Goal: Browse casually: Explore the website without a specific task or goal

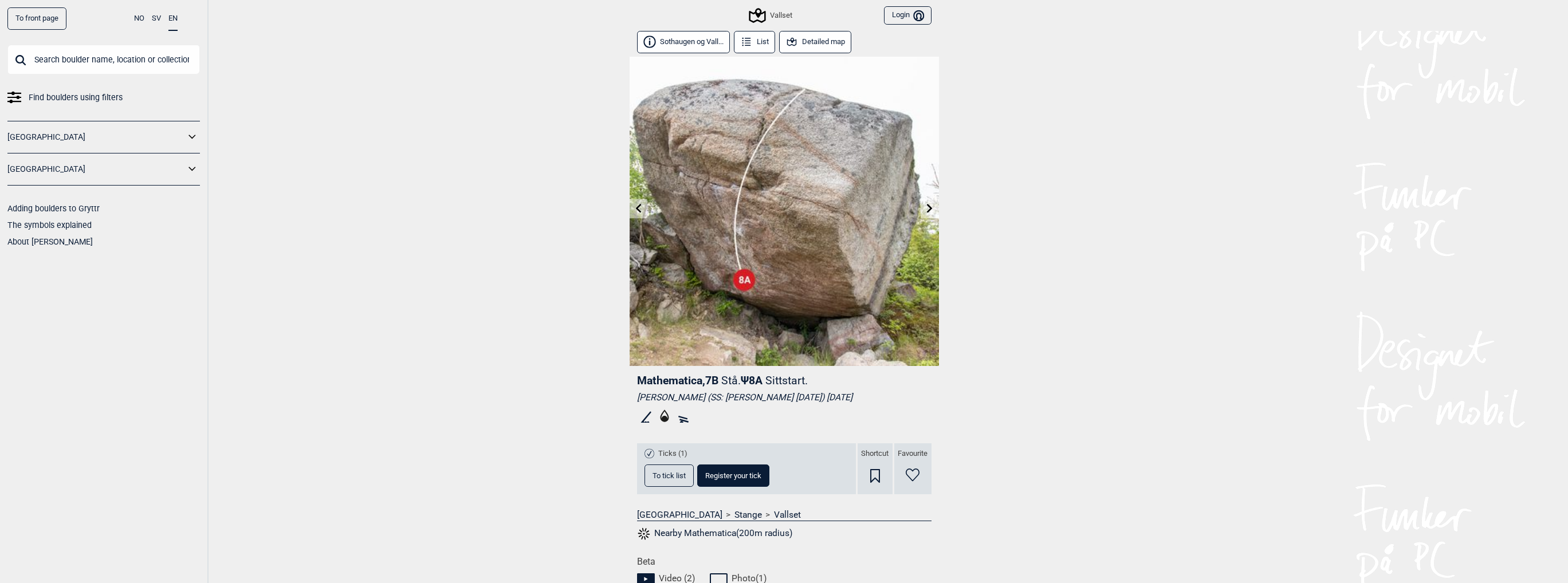
scroll to position [401, 0]
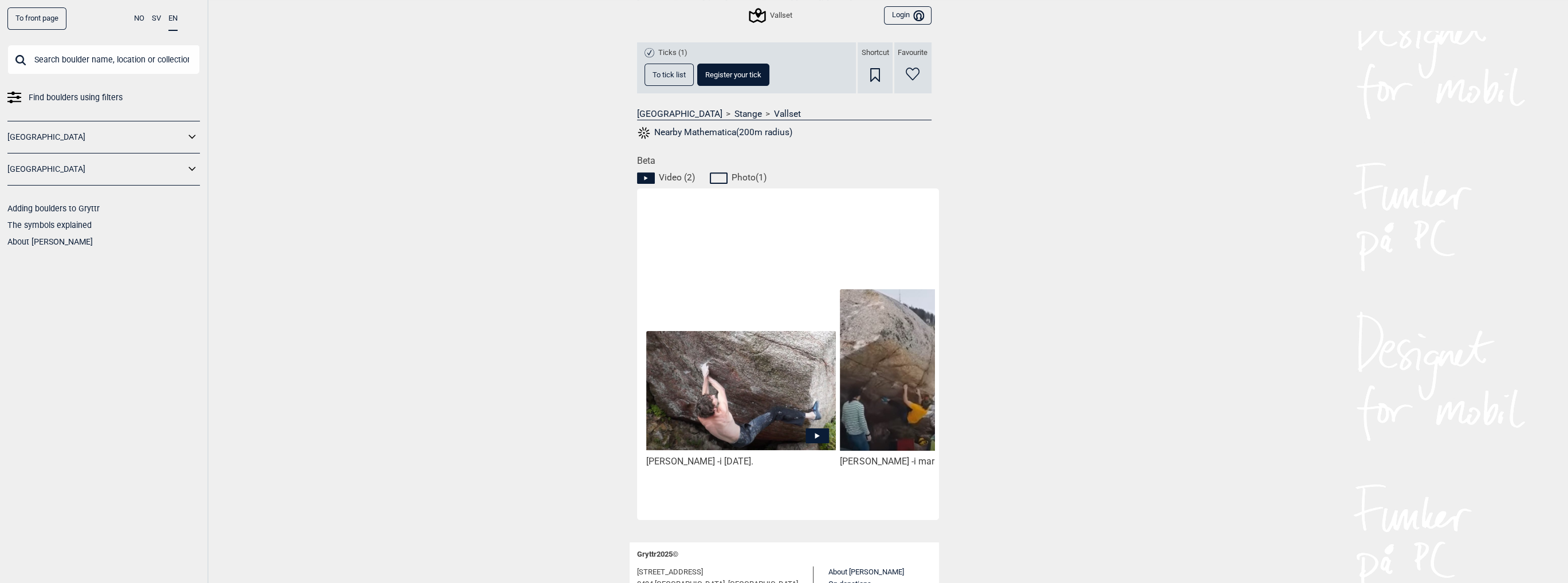
click at [886, 427] on img at bounding box center [934, 370] width 189 height 162
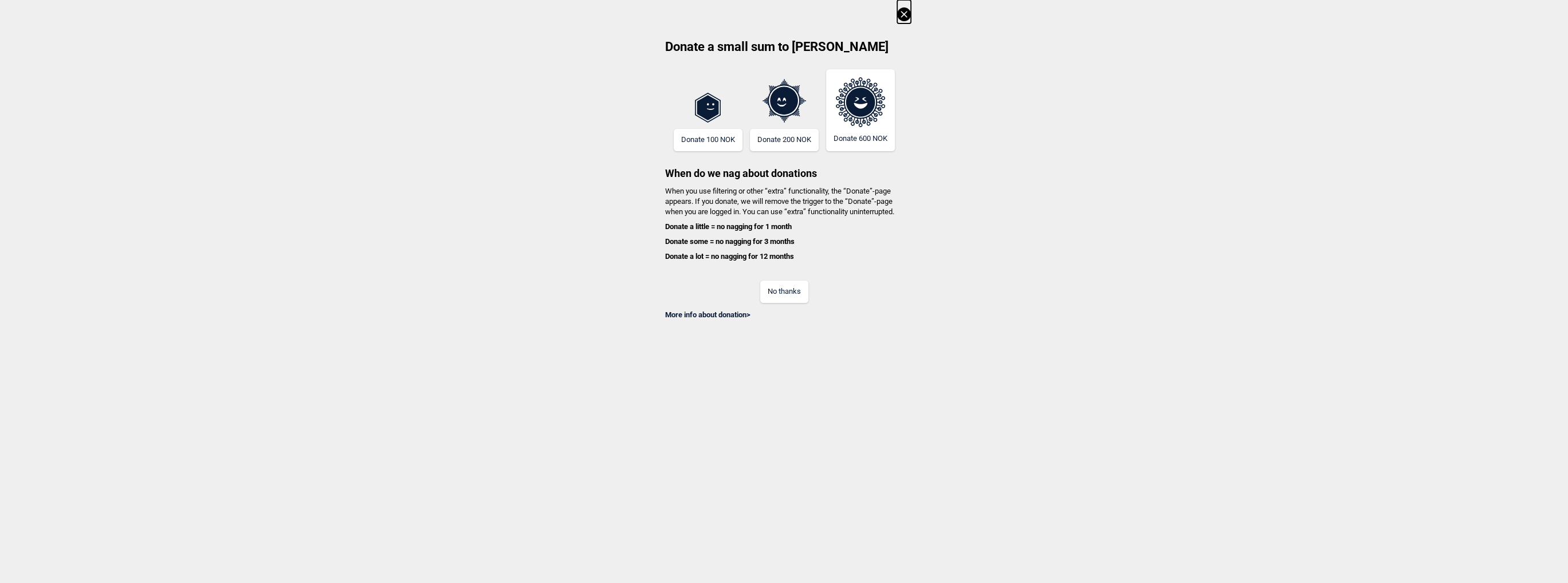
click at [908, 12] on icon at bounding box center [904, 14] width 14 height 14
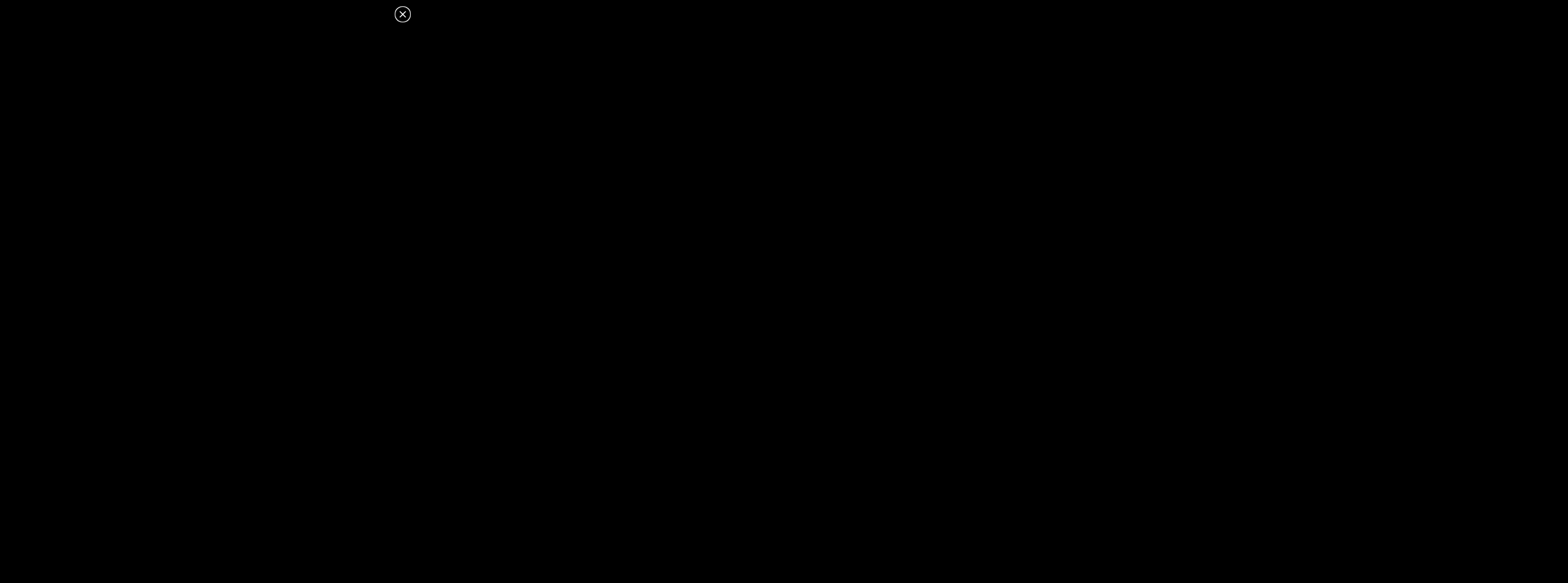
click at [488, 245] on dialog at bounding box center [784, 291] width 1568 height 583
click at [402, 16] on icon at bounding box center [402, 14] width 14 height 14
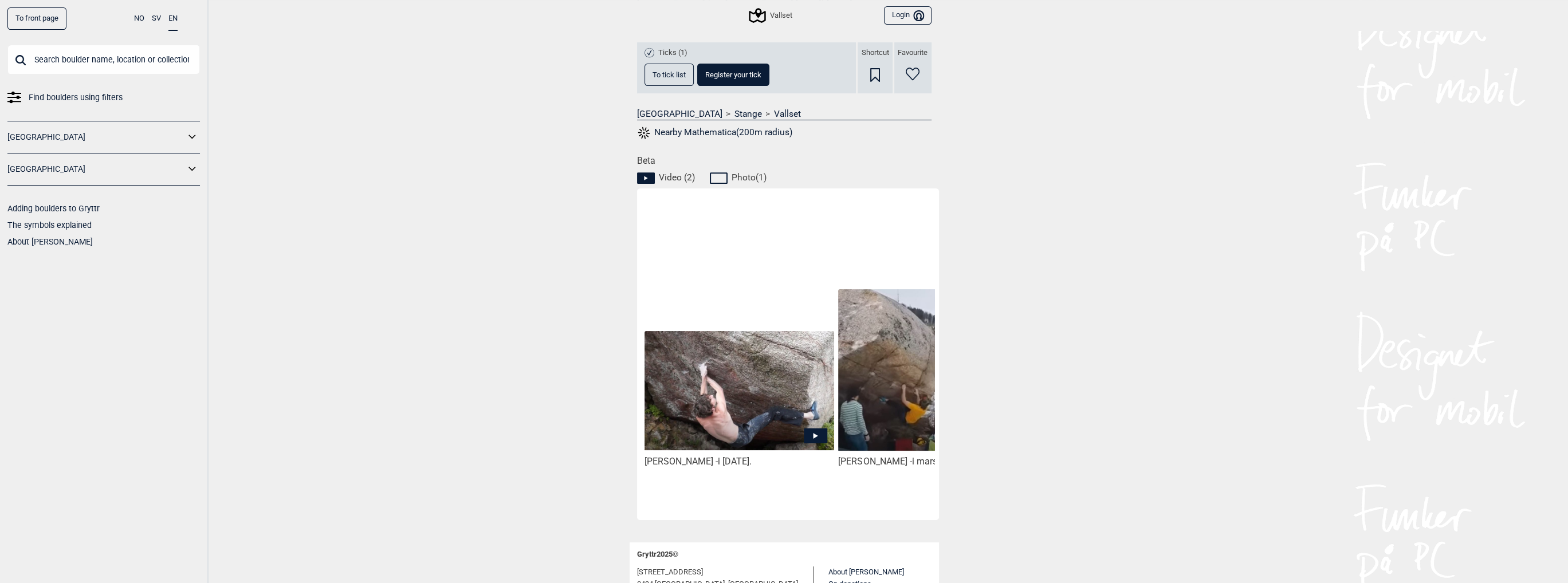
scroll to position [0, 0]
click at [815, 434] on icon at bounding box center [817, 436] width 5 height 5
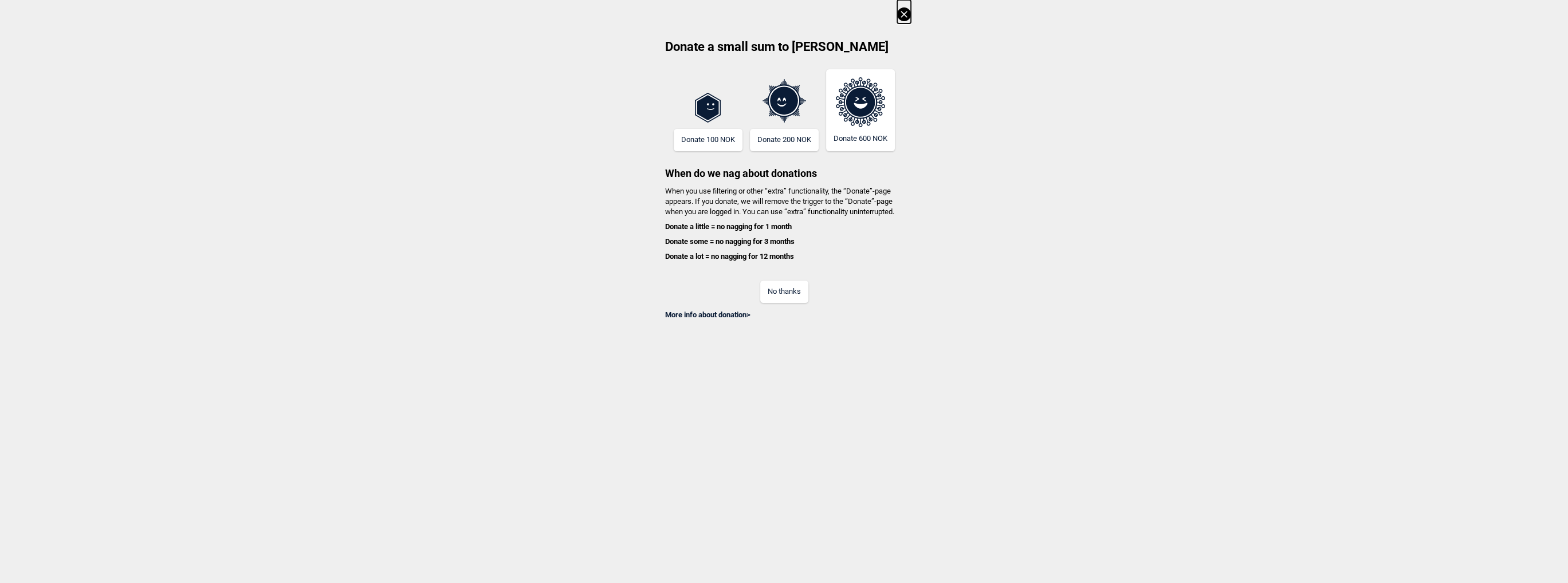
click at [906, 15] on icon at bounding box center [904, 14] width 6 height 6
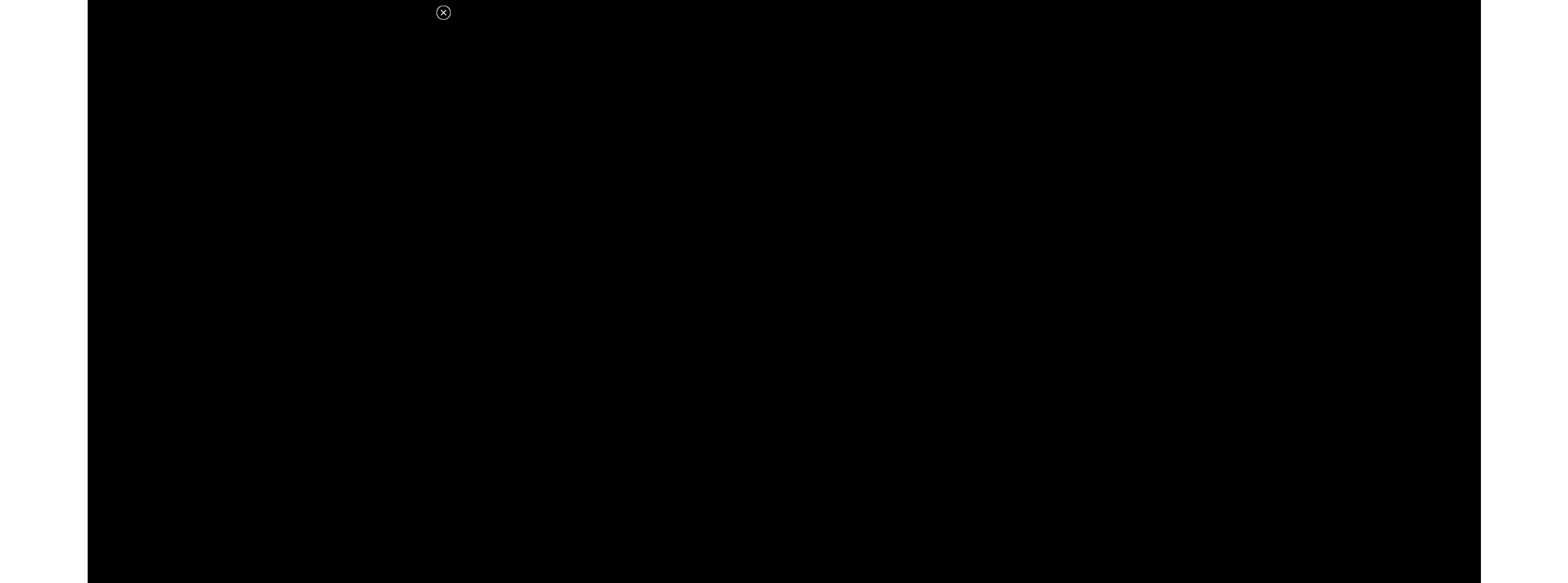
scroll to position [401, 0]
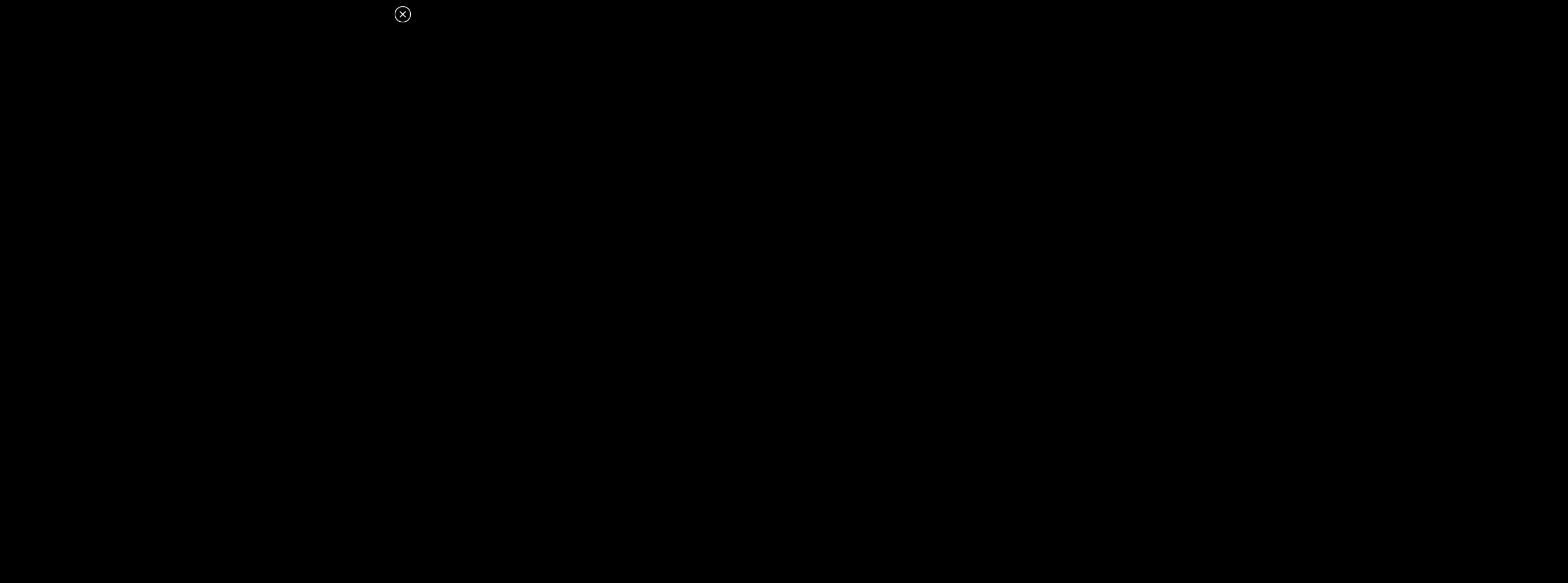
click at [405, 8] on icon at bounding box center [402, 14] width 14 height 14
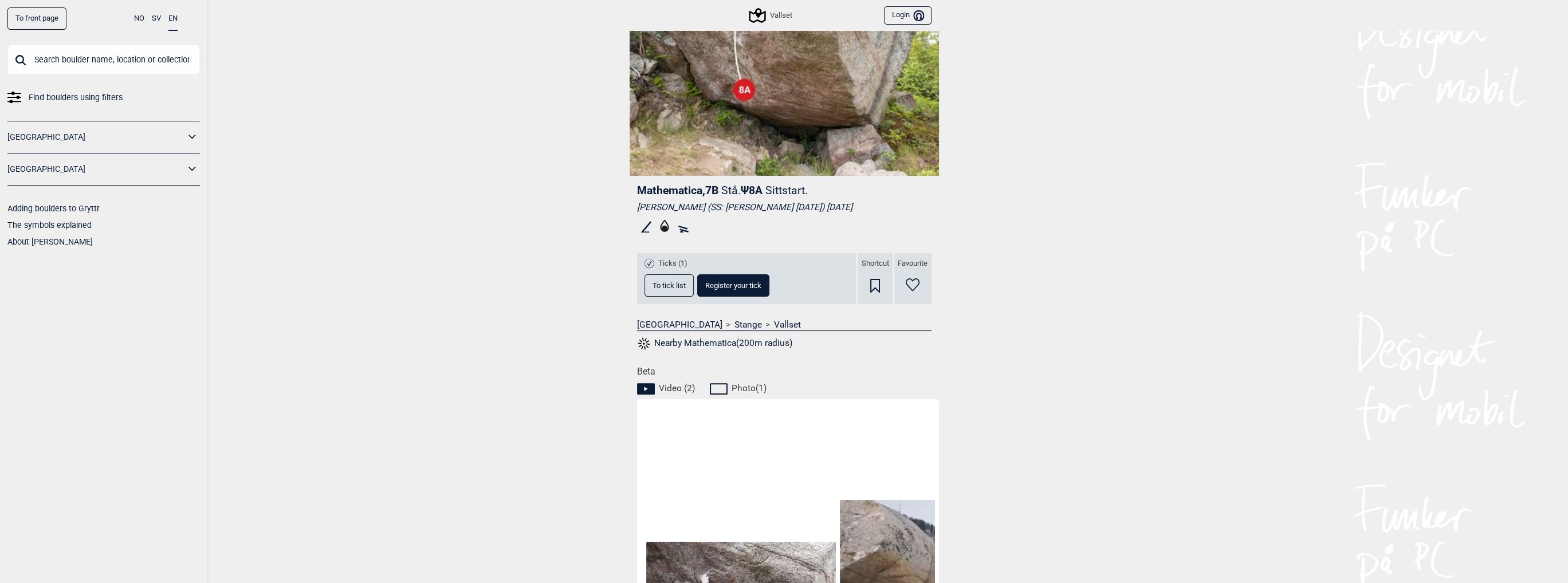
scroll to position [0, 0]
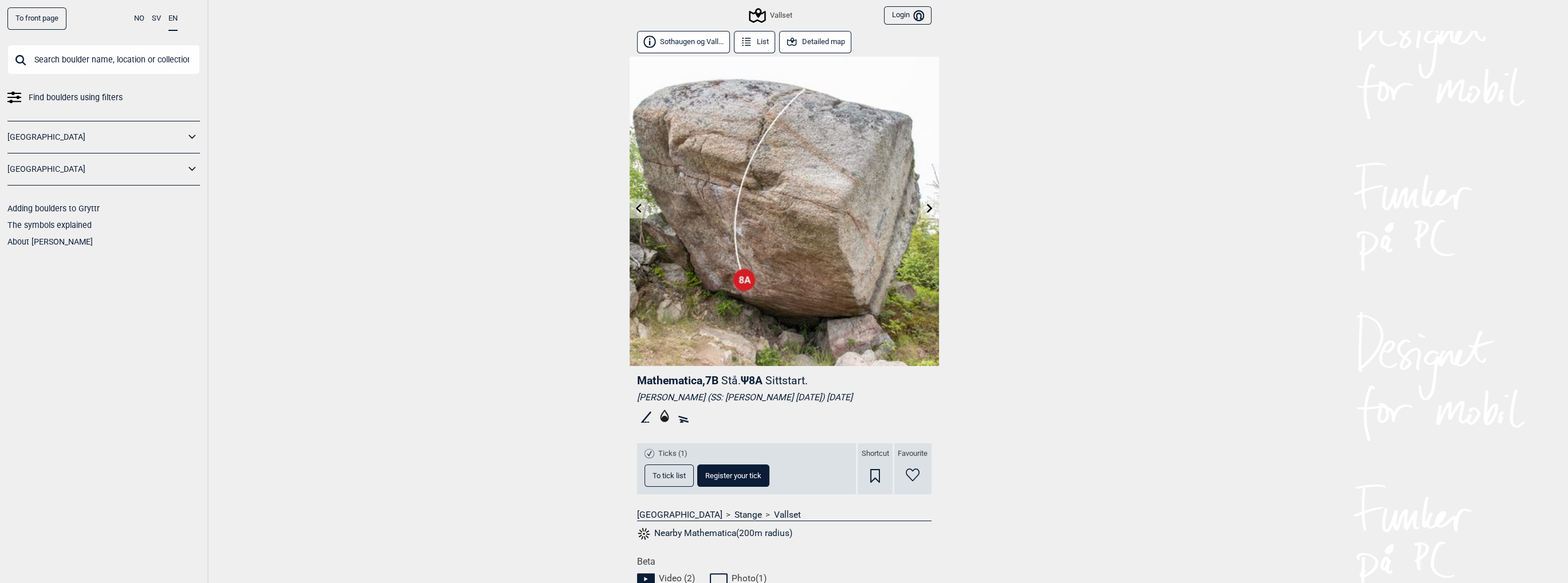
click at [640, 207] on icon at bounding box center [638, 208] width 9 height 9
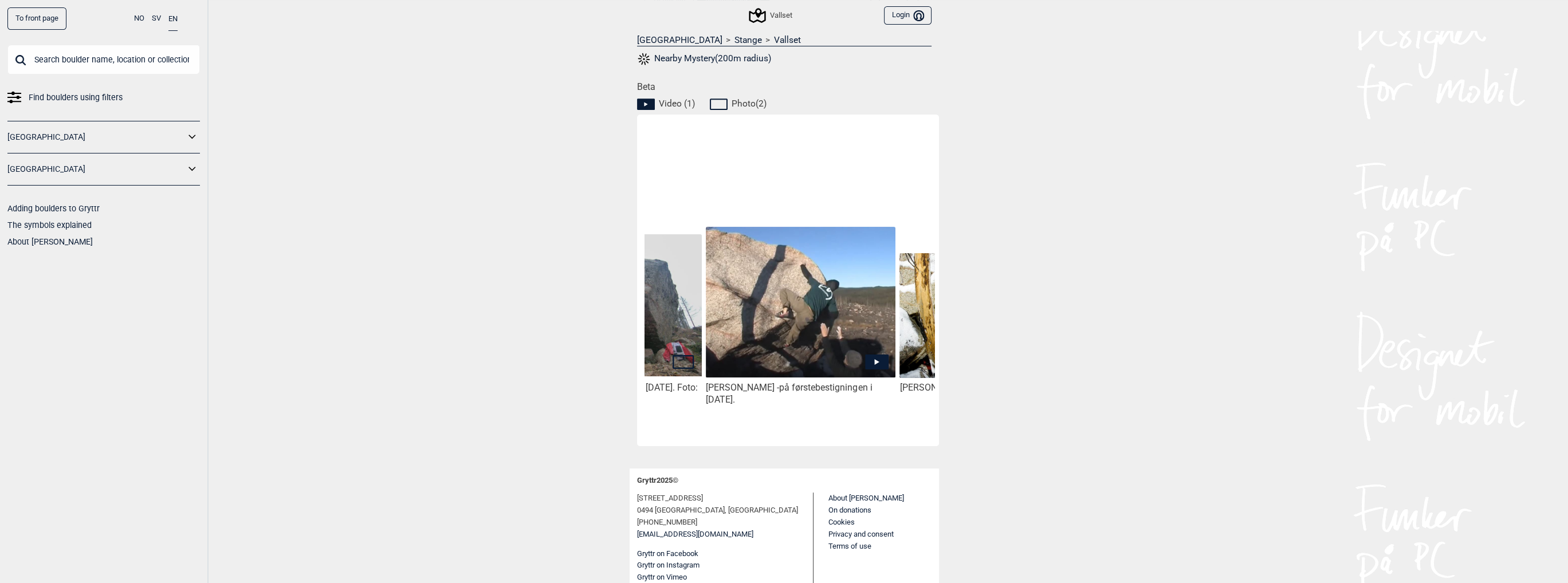
scroll to position [0, 142]
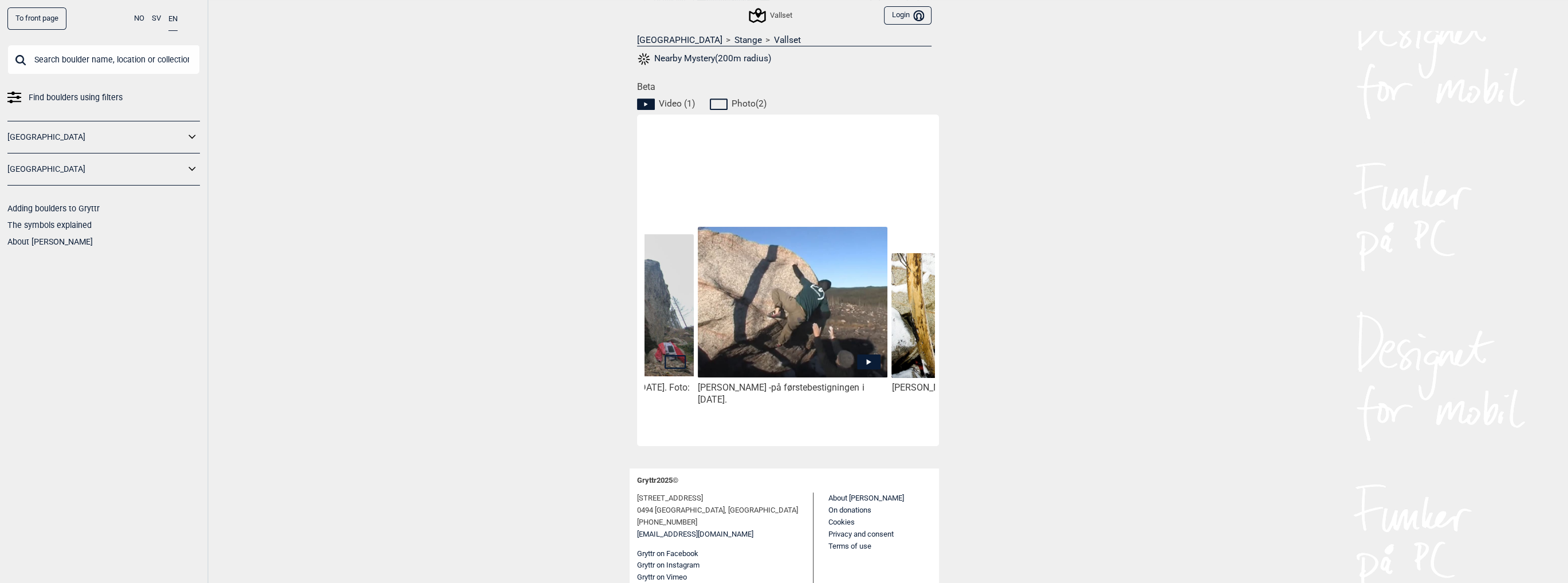
click at [859, 367] on icon at bounding box center [869, 362] width 23 height 15
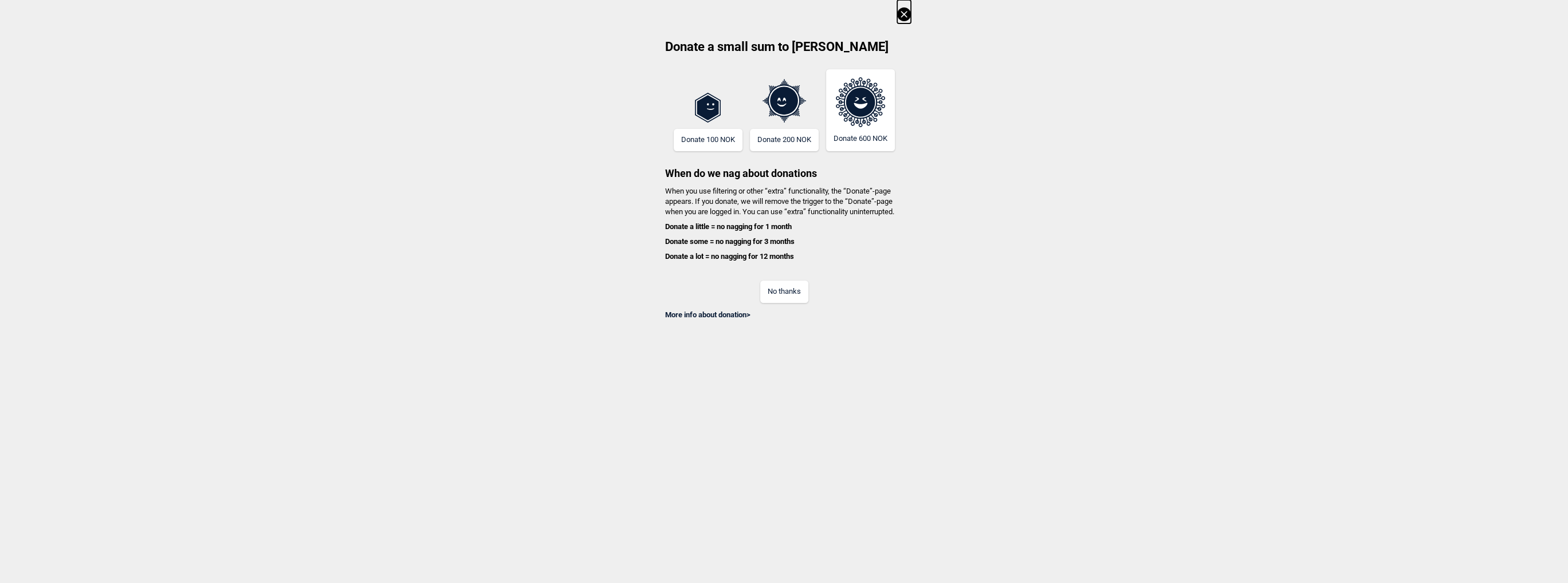
click at [909, 14] on icon at bounding box center [904, 14] width 14 height 14
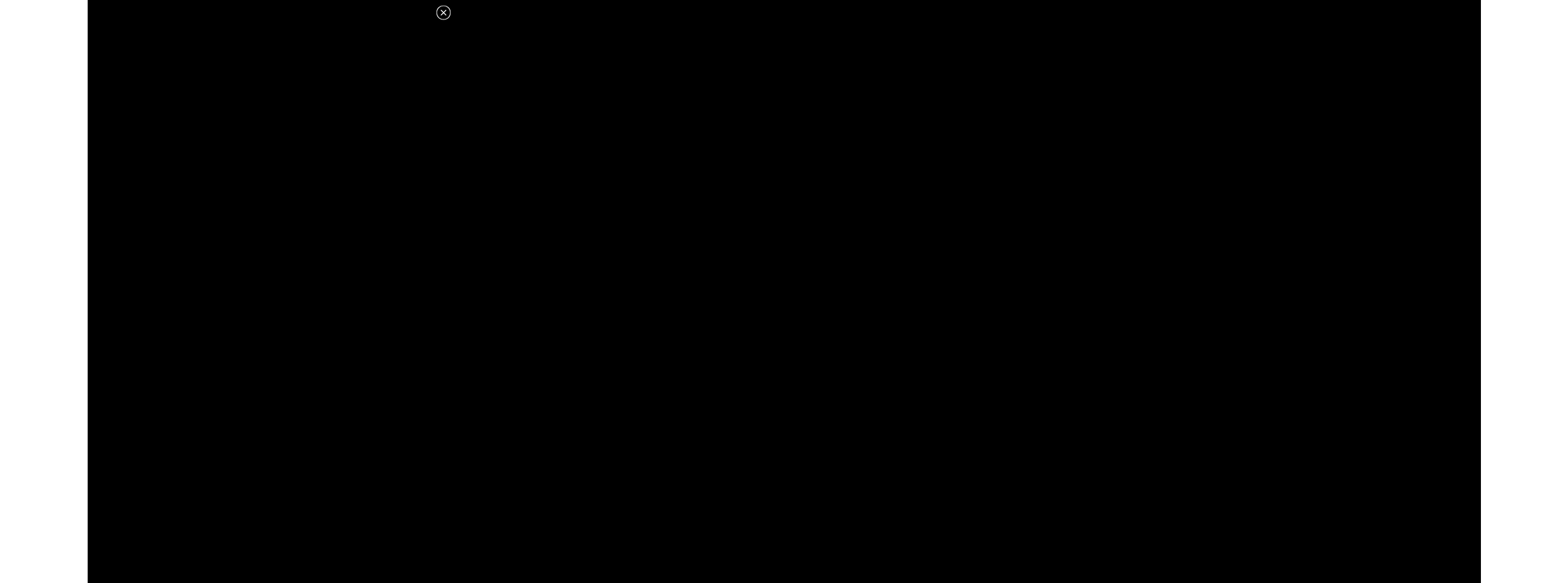
scroll to position [475, 0]
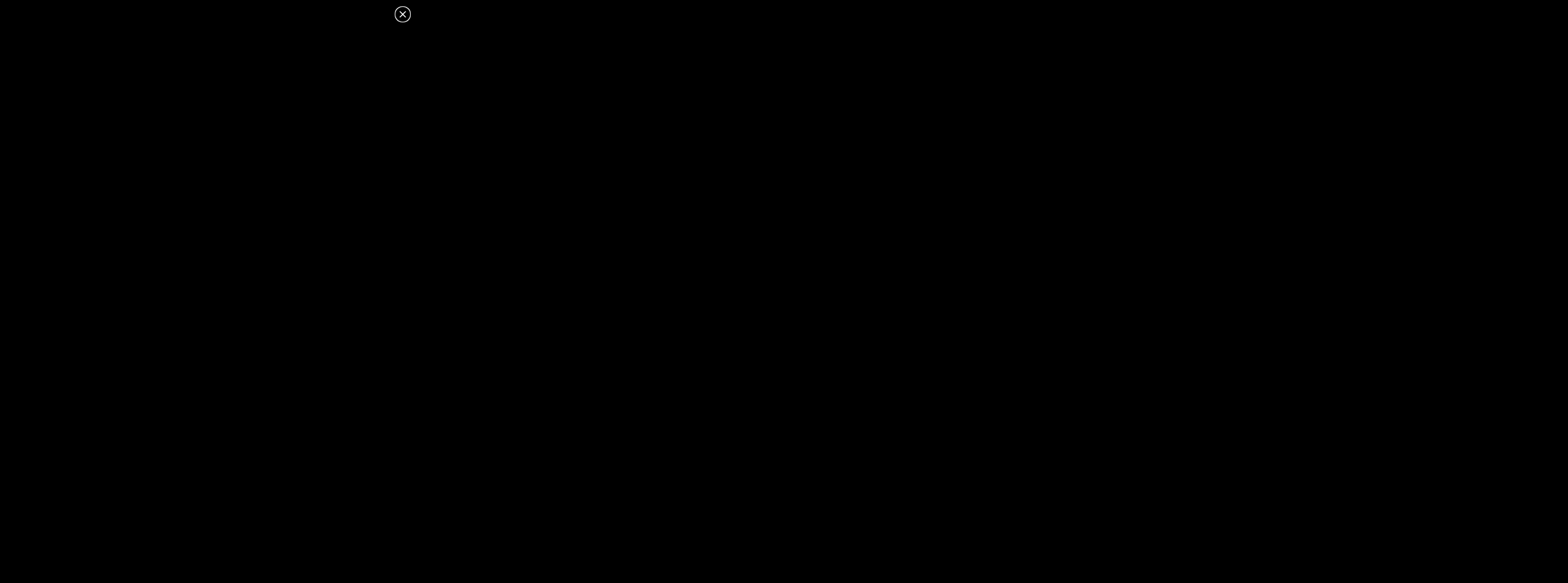
click at [401, 14] on icon at bounding box center [402, 14] width 14 height 14
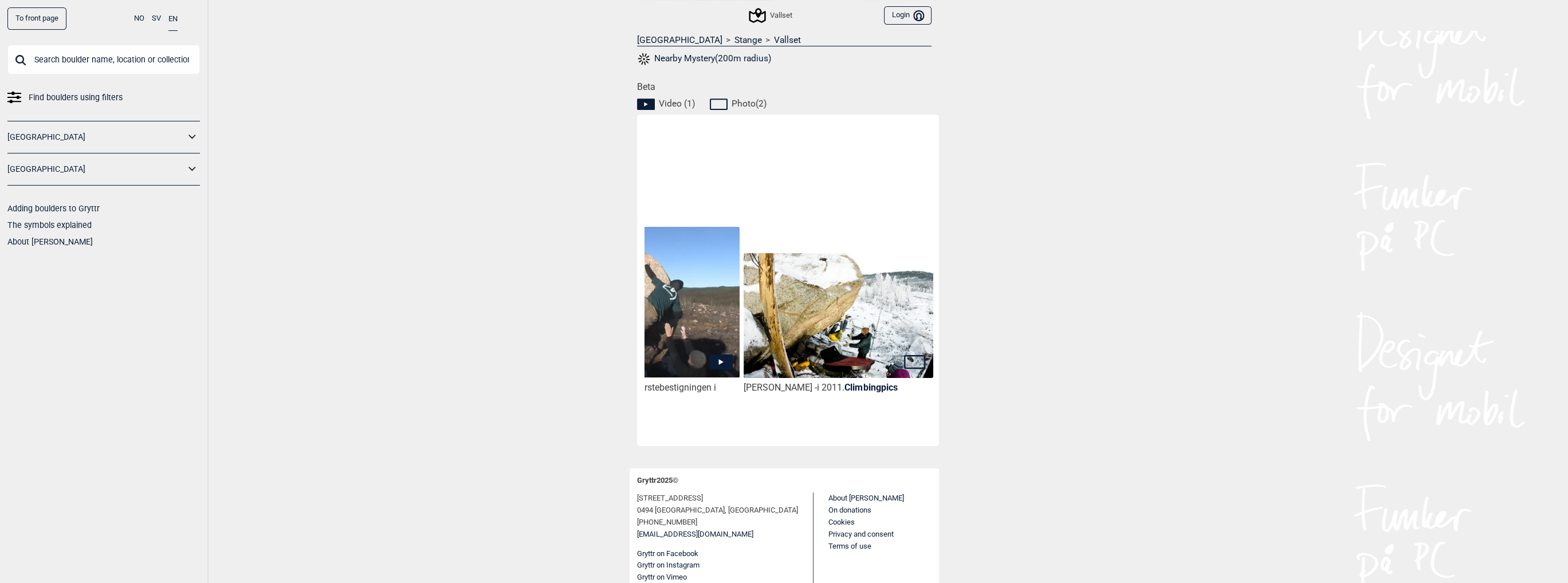
scroll to position [0, 0]
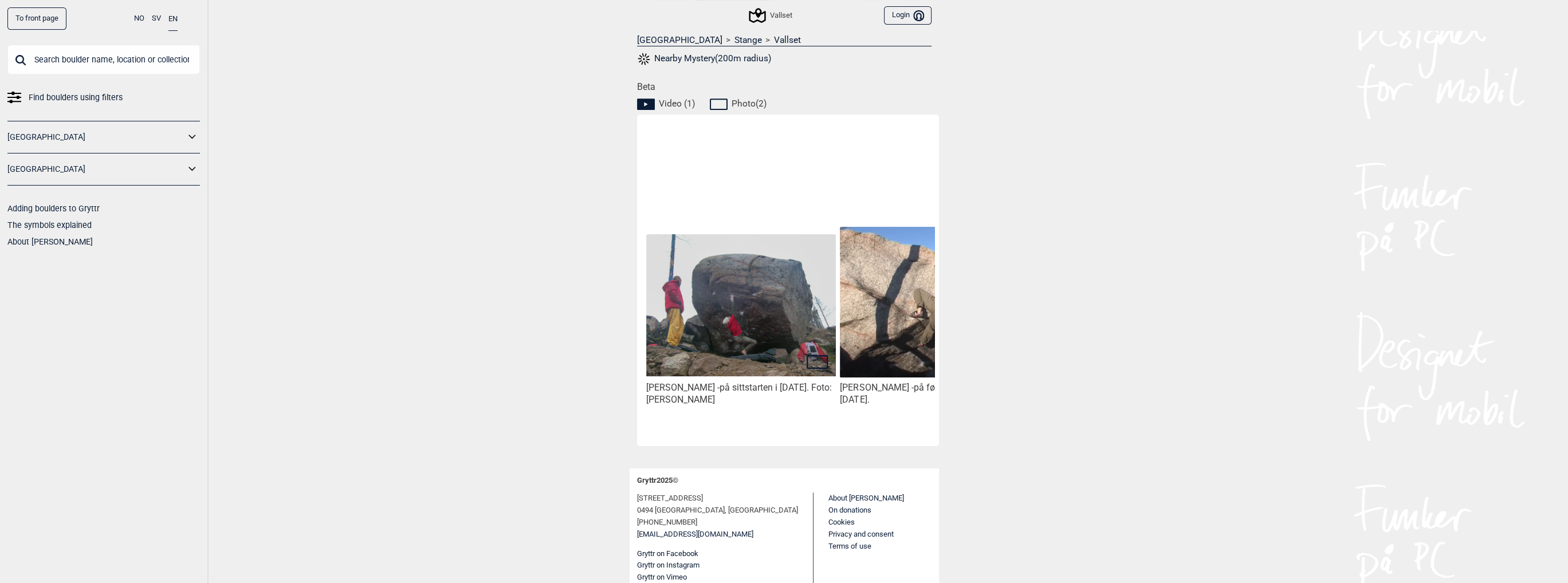
click at [810, 360] on icon at bounding box center [818, 362] width 22 height 14
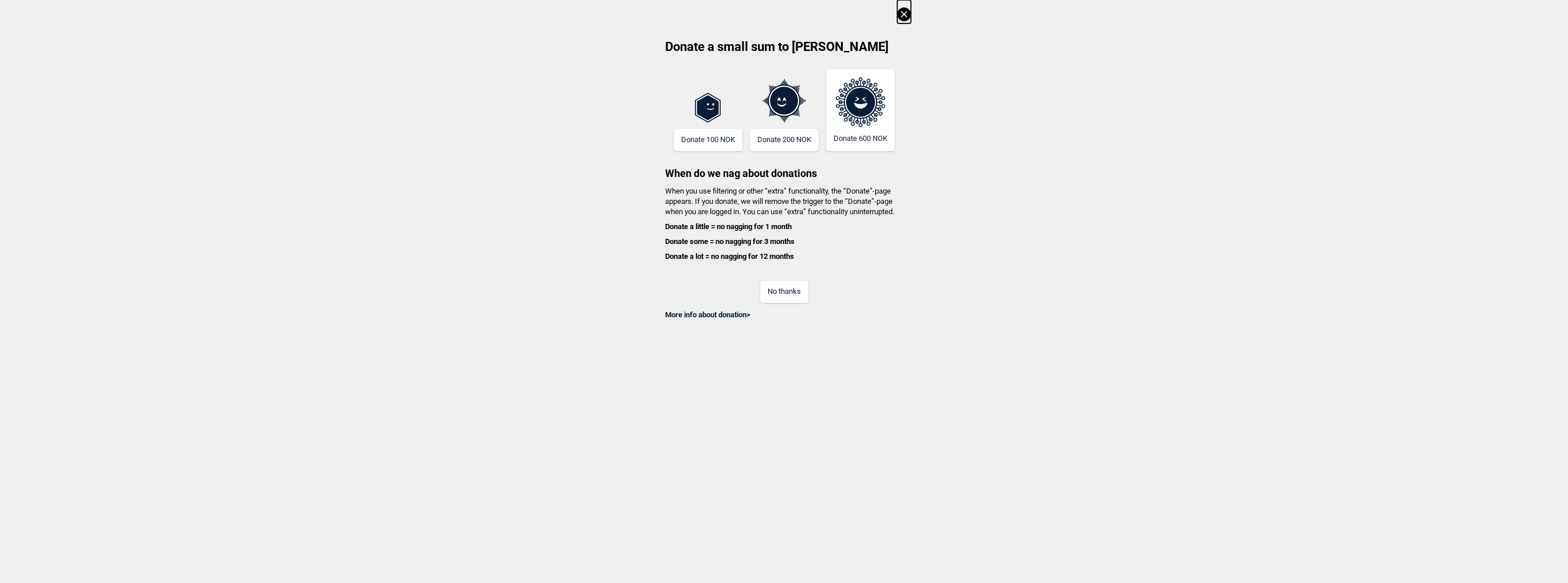
click at [908, 8] on icon at bounding box center [904, 14] width 14 height 14
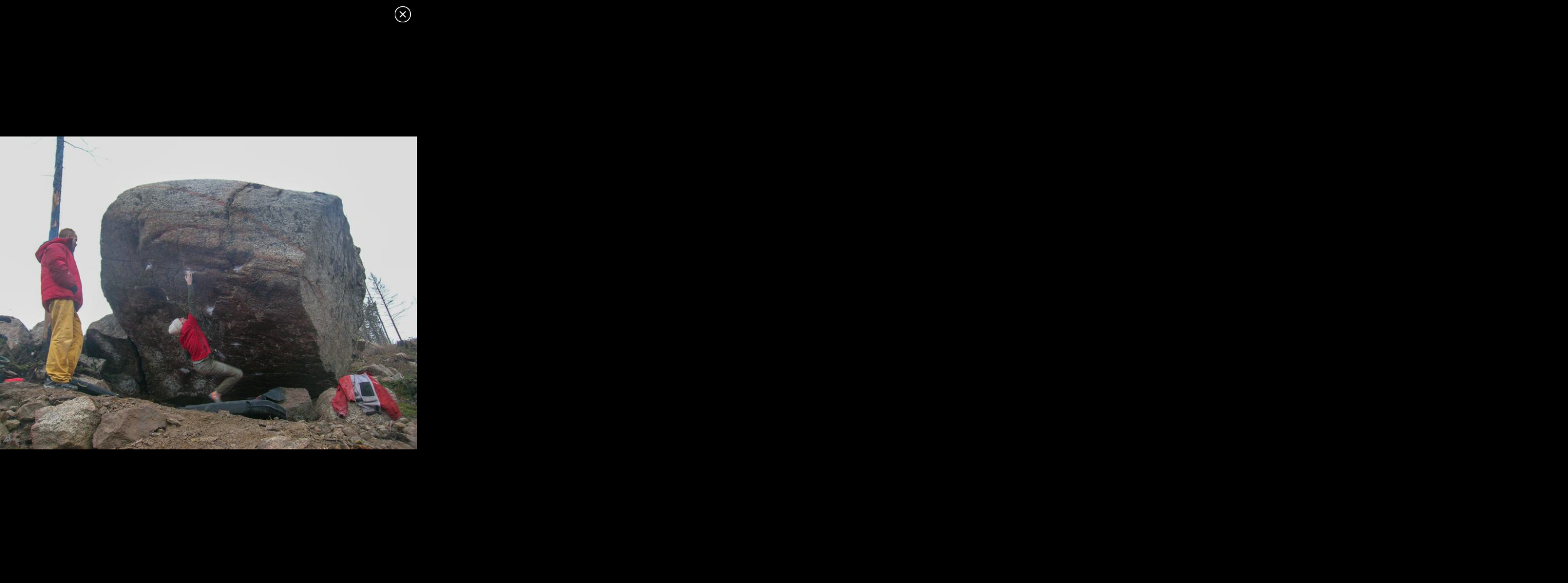
click at [399, 10] on icon at bounding box center [402, 14] width 14 height 14
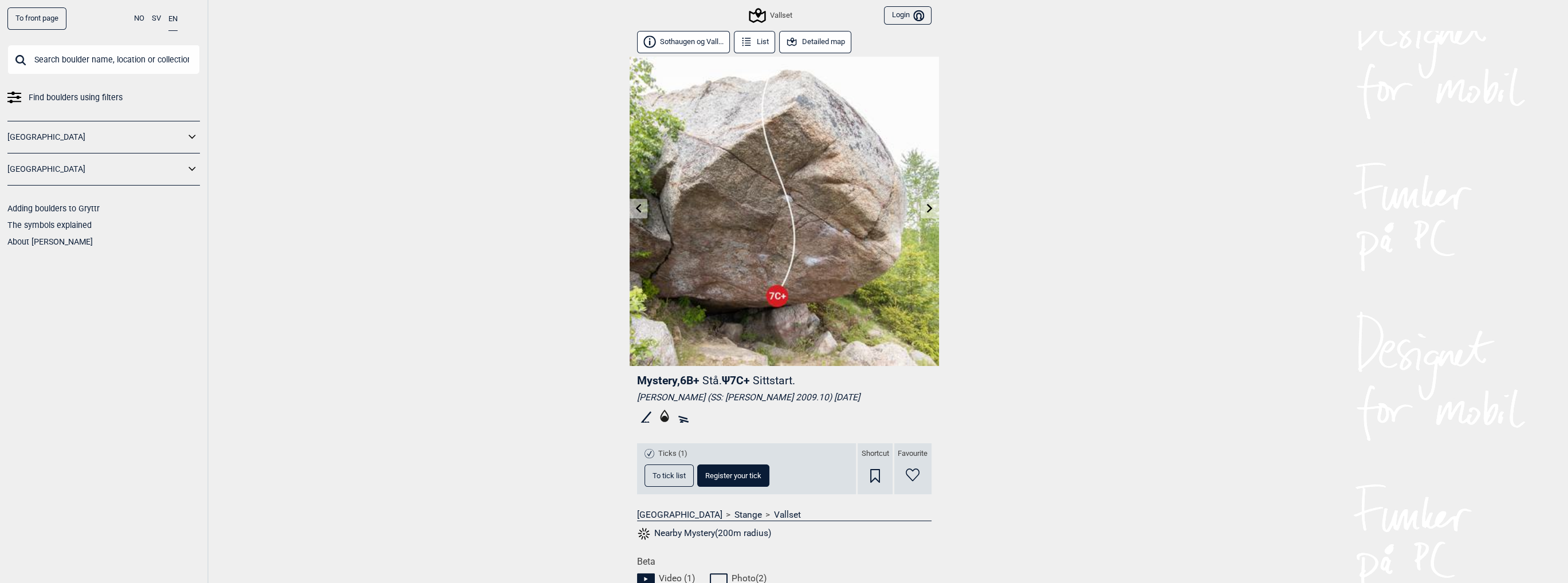
click at [926, 203] on icon at bounding box center [929, 208] width 9 height 9
